Goal: Book appointment/travel/reservation

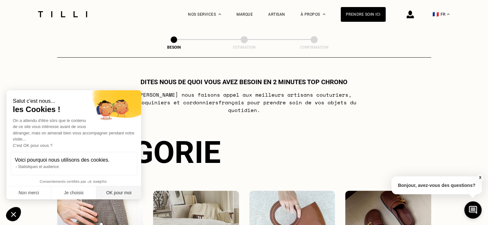
click at [113, 192] on button "OK pour moi" at bounding box center [118, 193] width 45 height 13
checkbox input "true"
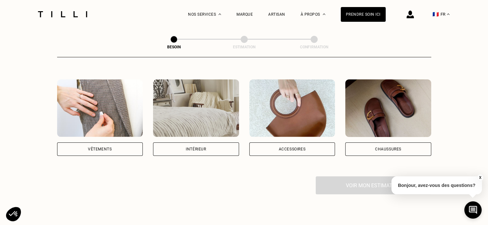
scroll to position [110, 0]
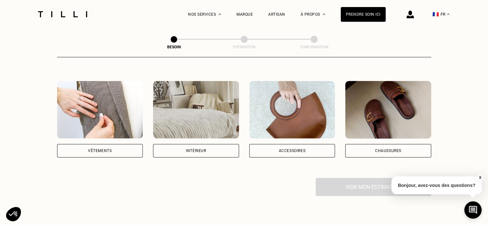
click at [190, 149] on div "Intérieur" at bounding box center [196, 151] width 20 height 4
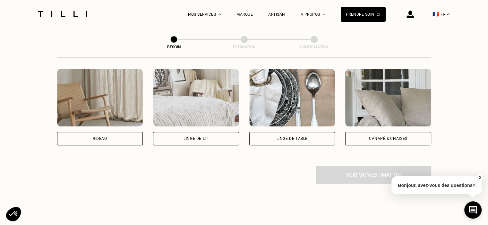
scroll to position [310, 0]
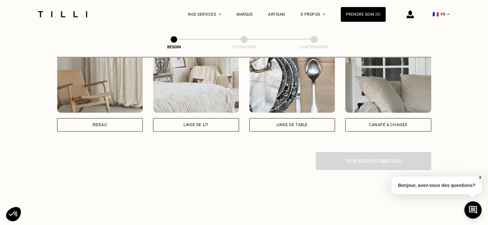
click at [104, 118] on div "Rideau" at bounding box center [100, 124] width 86 height 13
select select "FR"
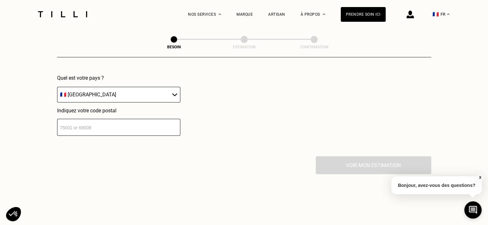
scroll to position [473, 0]
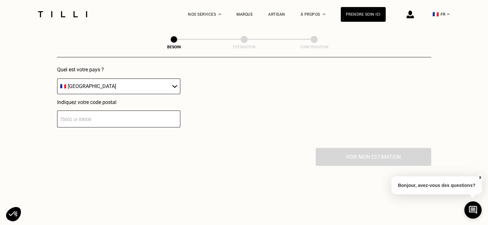
click at [101, 112] on input "number" at bounding box center [118, 119] width 123 height 17
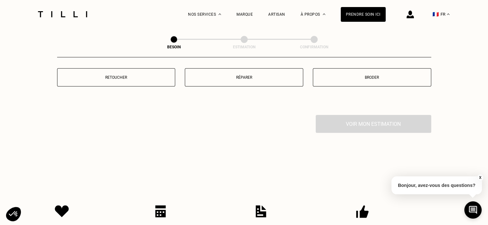
scroll to position [636, 0]
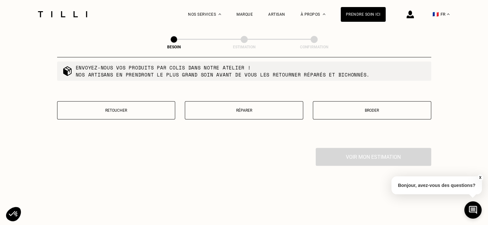
type input "56000"
click at [140, 108] on p "Retoucher" at bounding box center [116, 110] width 111 height 4
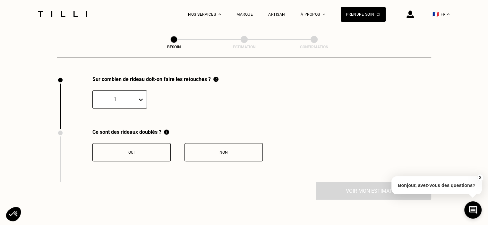
scroll to position [708, 0]
click at [140, 101] on div at bounding box center [142, 100] width 9 height 12
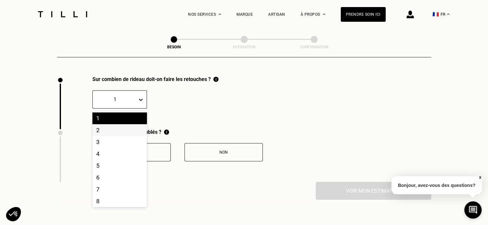
click at [126, 127] on div "2" at bounding box center [119, 130] width 55 height 12
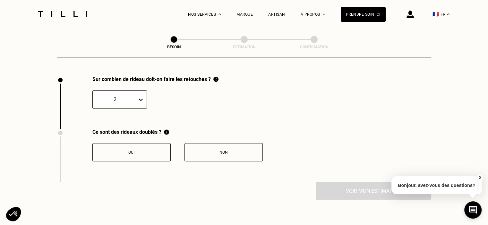
click at [148, 150] on div "Oui" at bounding box center [131, 152] width 71 height 4
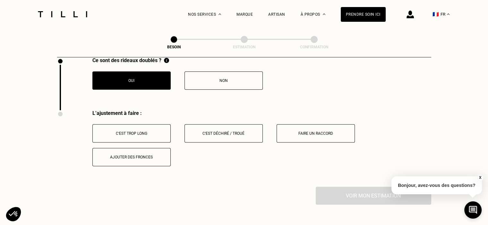
scroll to position [814, 0]
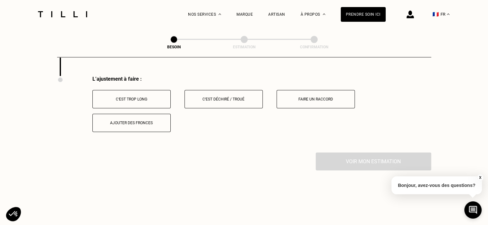
click at [298, 98] on button "Faire un raccord" at bounding box center [315, 99] width 78 height 18
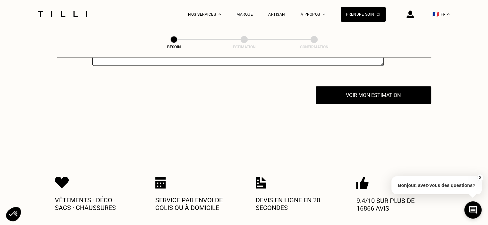
scroll to position [945, 0]
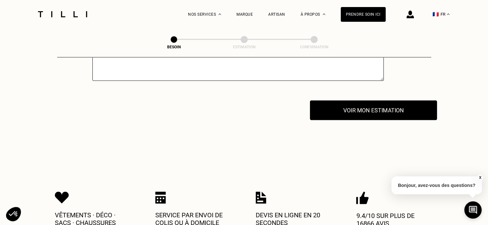
click at [376, 103] on button "Voir mon estimation" at bounding box center [373, 110] width 127 height 20
